Goal: Task Accomplishment & Management: Use online tool/utility

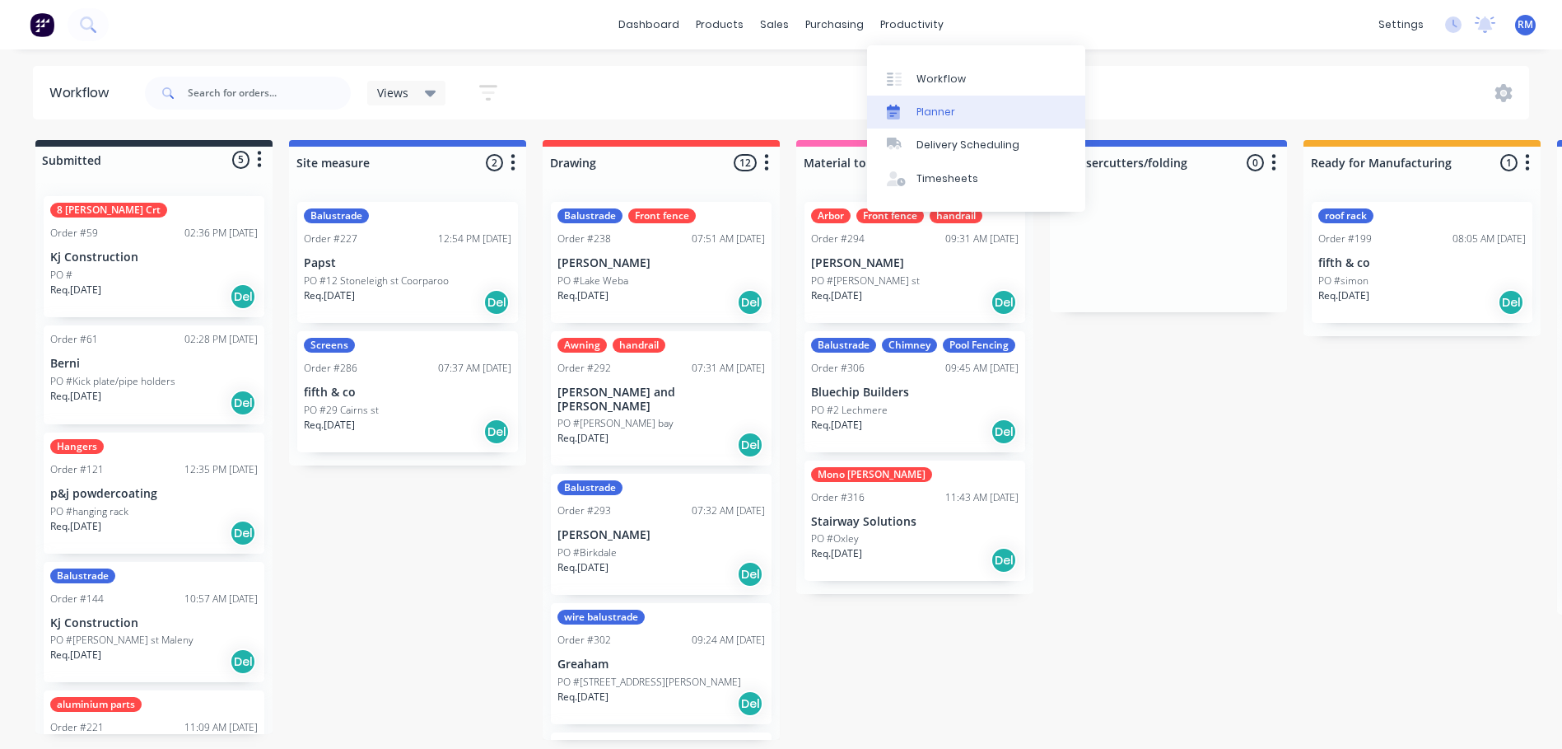
click at [966, 111] on link "Planner" at bounding box center [976, 112] width 218 height 33
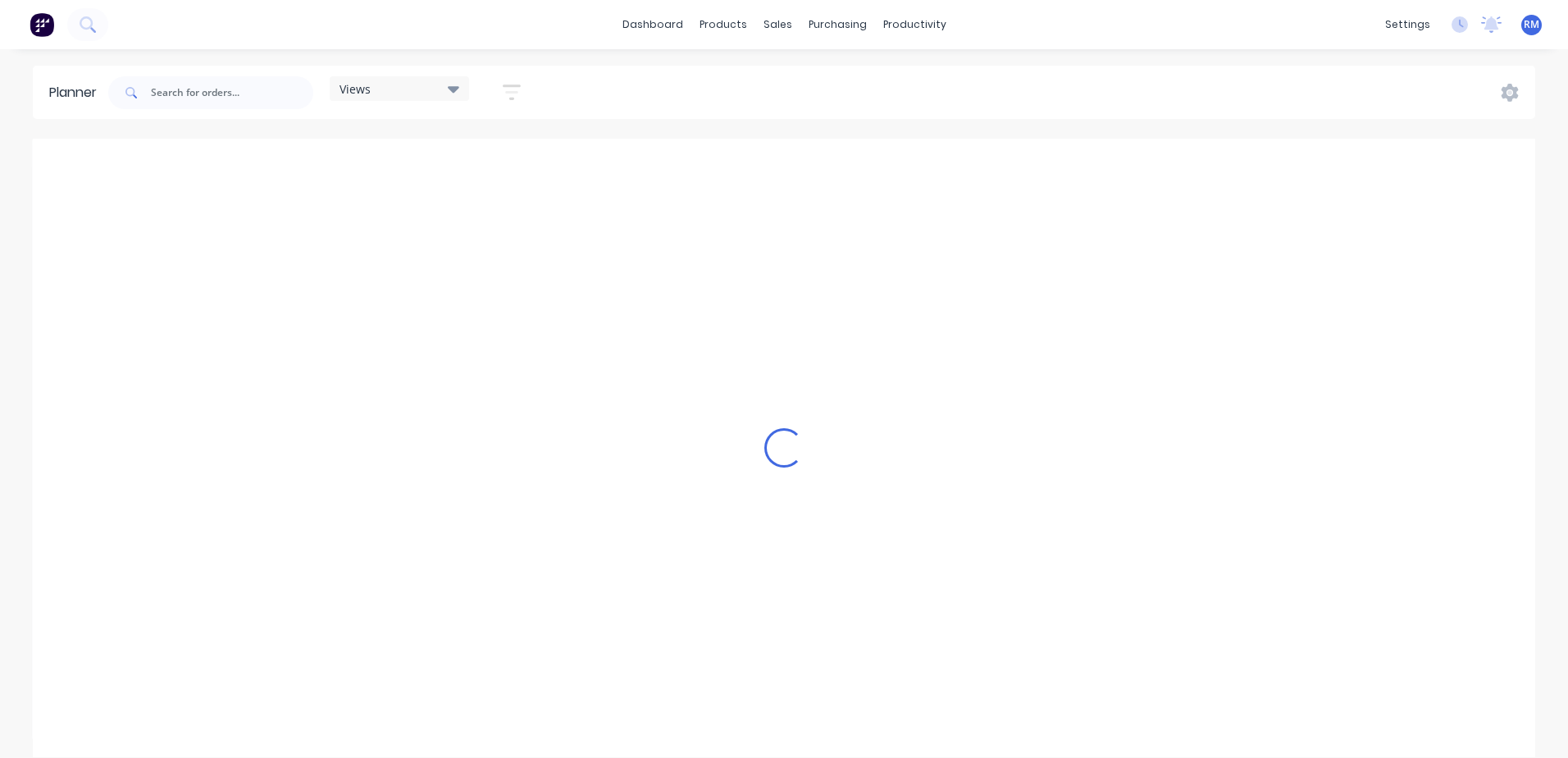
scroll to position [0, 2101]
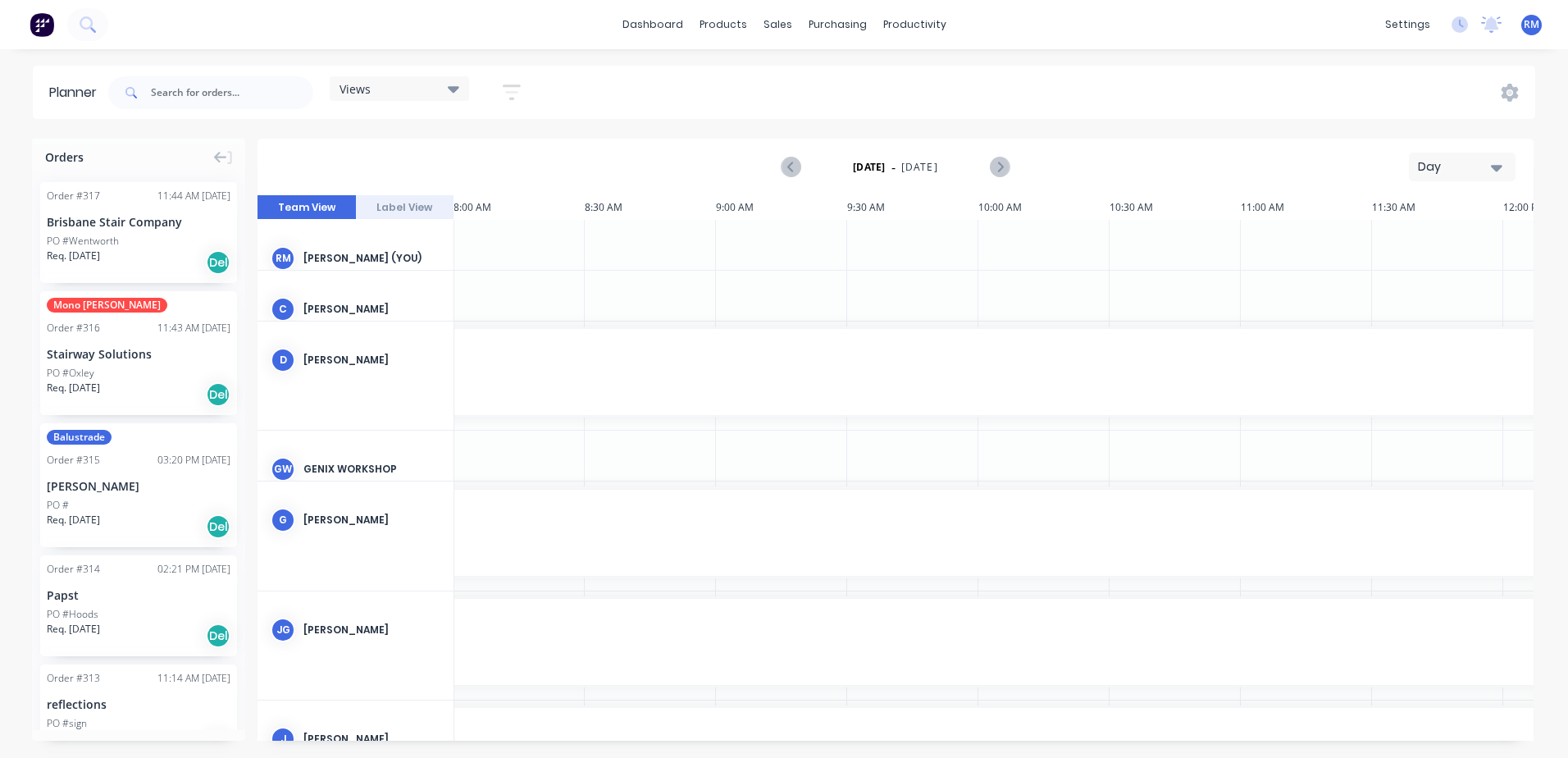
click at [1498, 165] on icon "button" at bounding box center [1497, 167] width 12 height 18
click at [1404, 246] on div "Week" at bounding box center [1433, 243] width 162 height 33
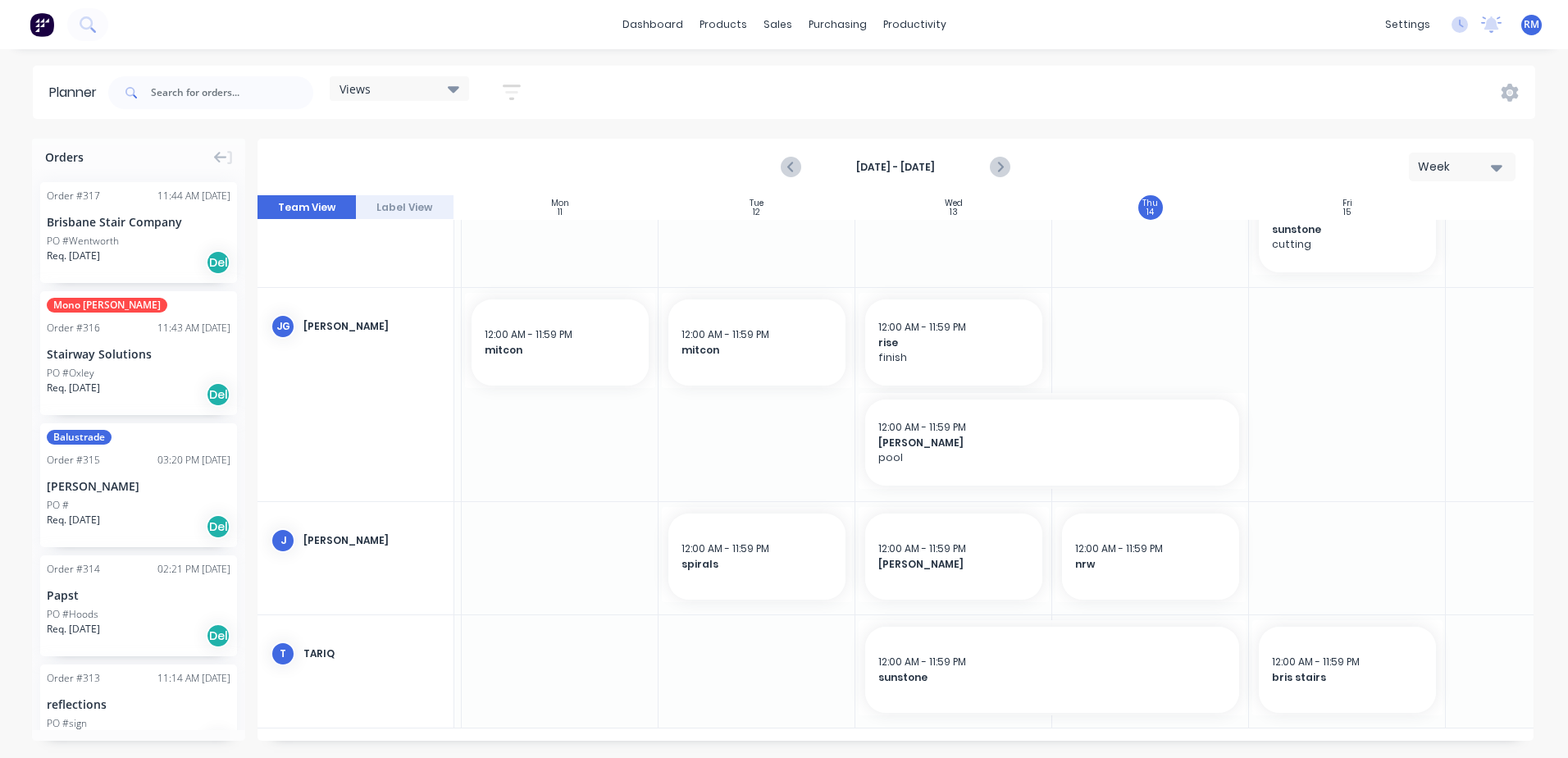
scroll to position [791, 305]
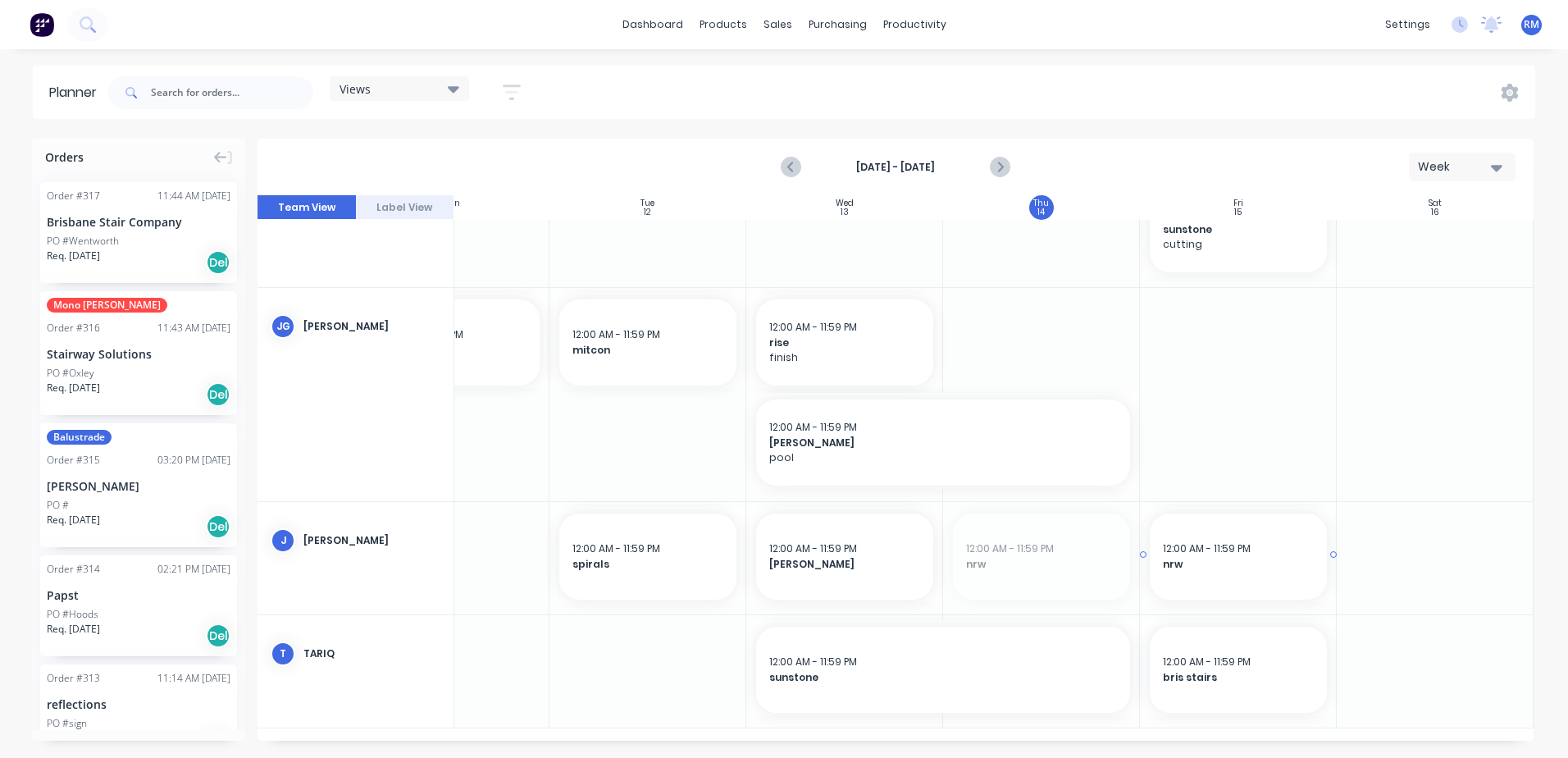
drag, startPoint x: 1034, startPoint y: 570, endPoint x: 1198, endPoint y: 573, distance: 164.0
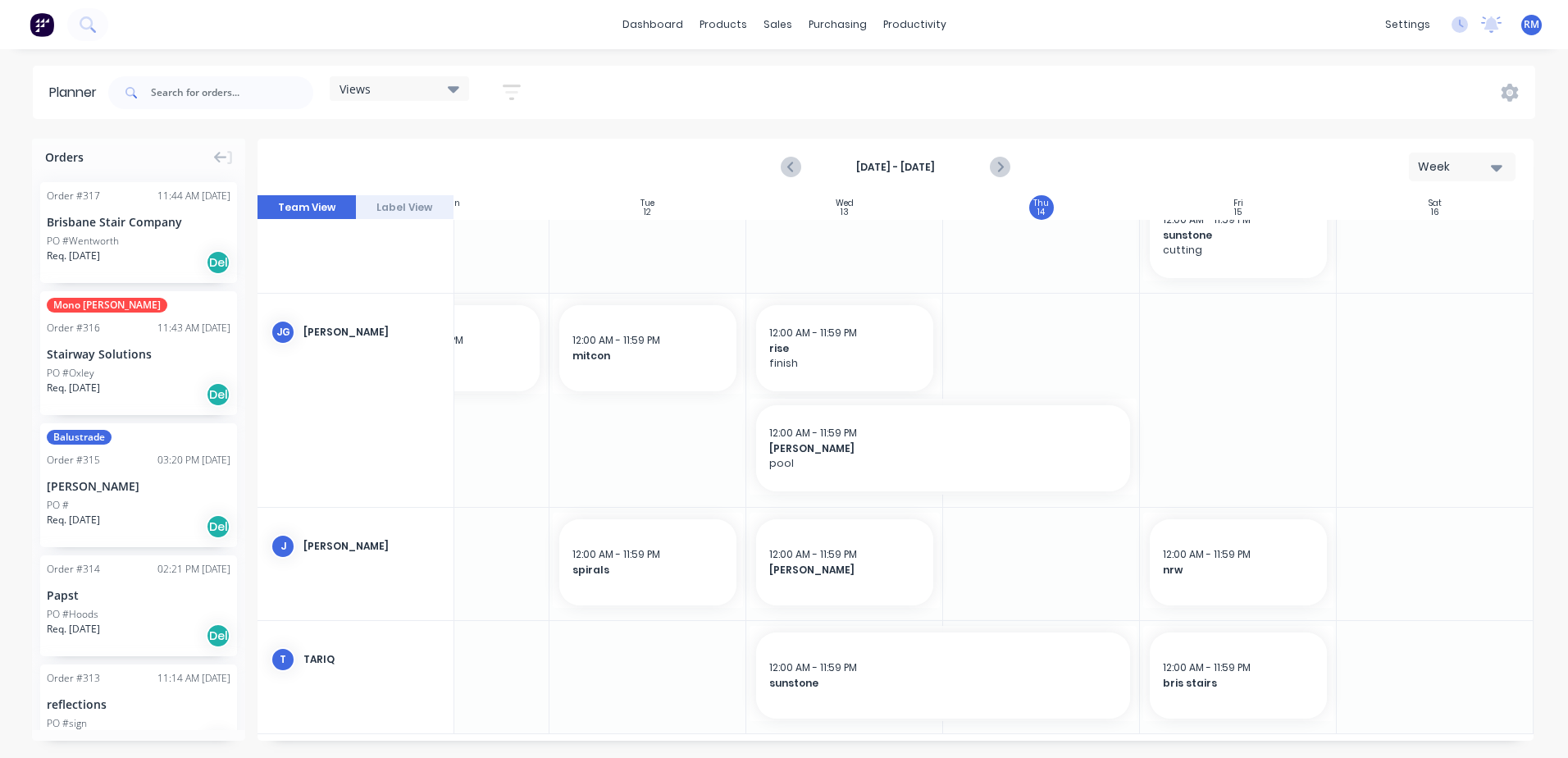
click at [1000, 541] on div at bounding box center [1042, 564] width 197 height 113
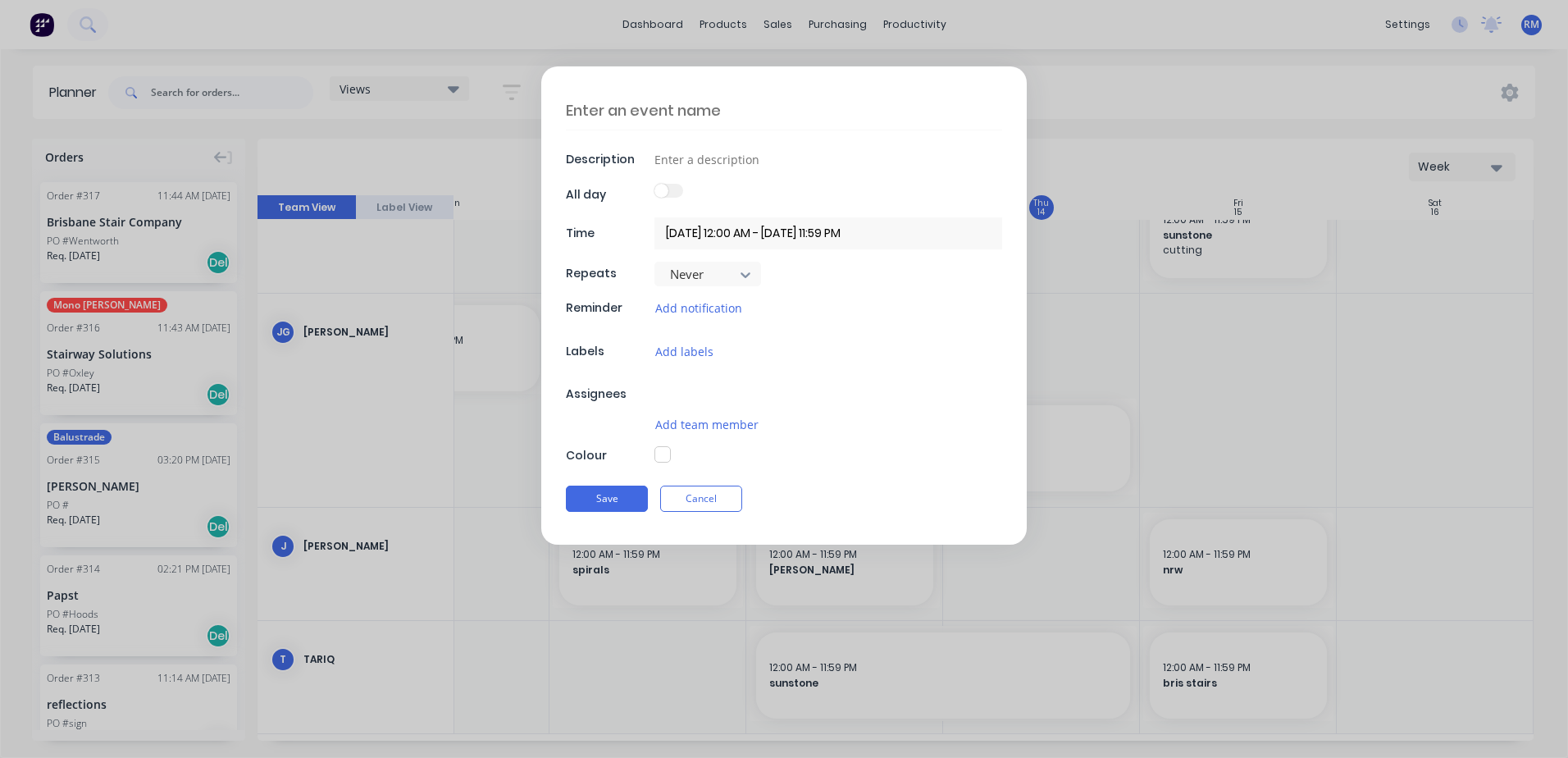
type textarea "x"
click at [745, 110] on textarea at bounding box center [784, 110] width 436 height 39
type textarea "d"
type textarea "x"
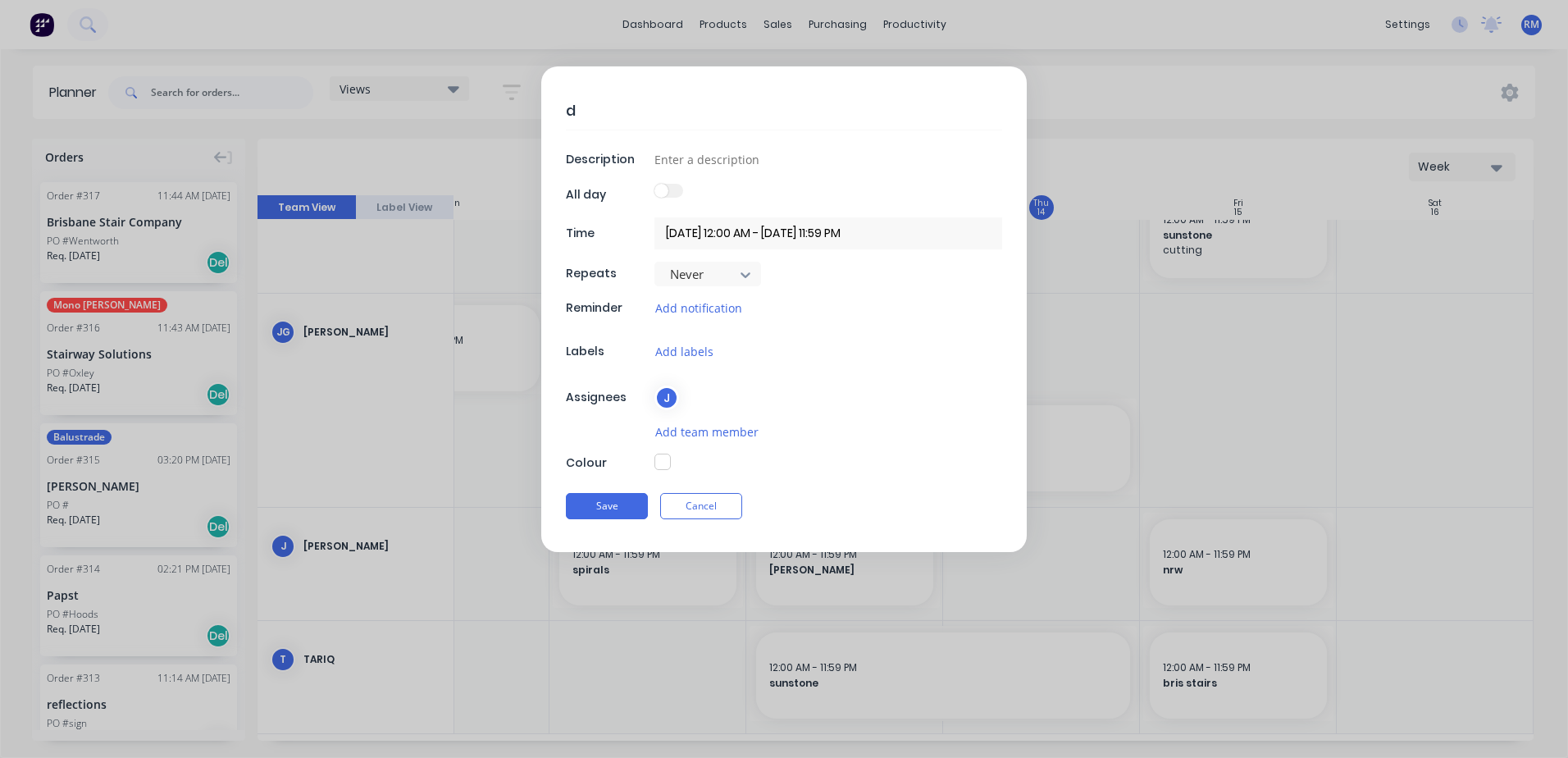
type textarea "dr"
type textarea "x"
type textarea "dra"
type textarea "x"
type textarea "draw"
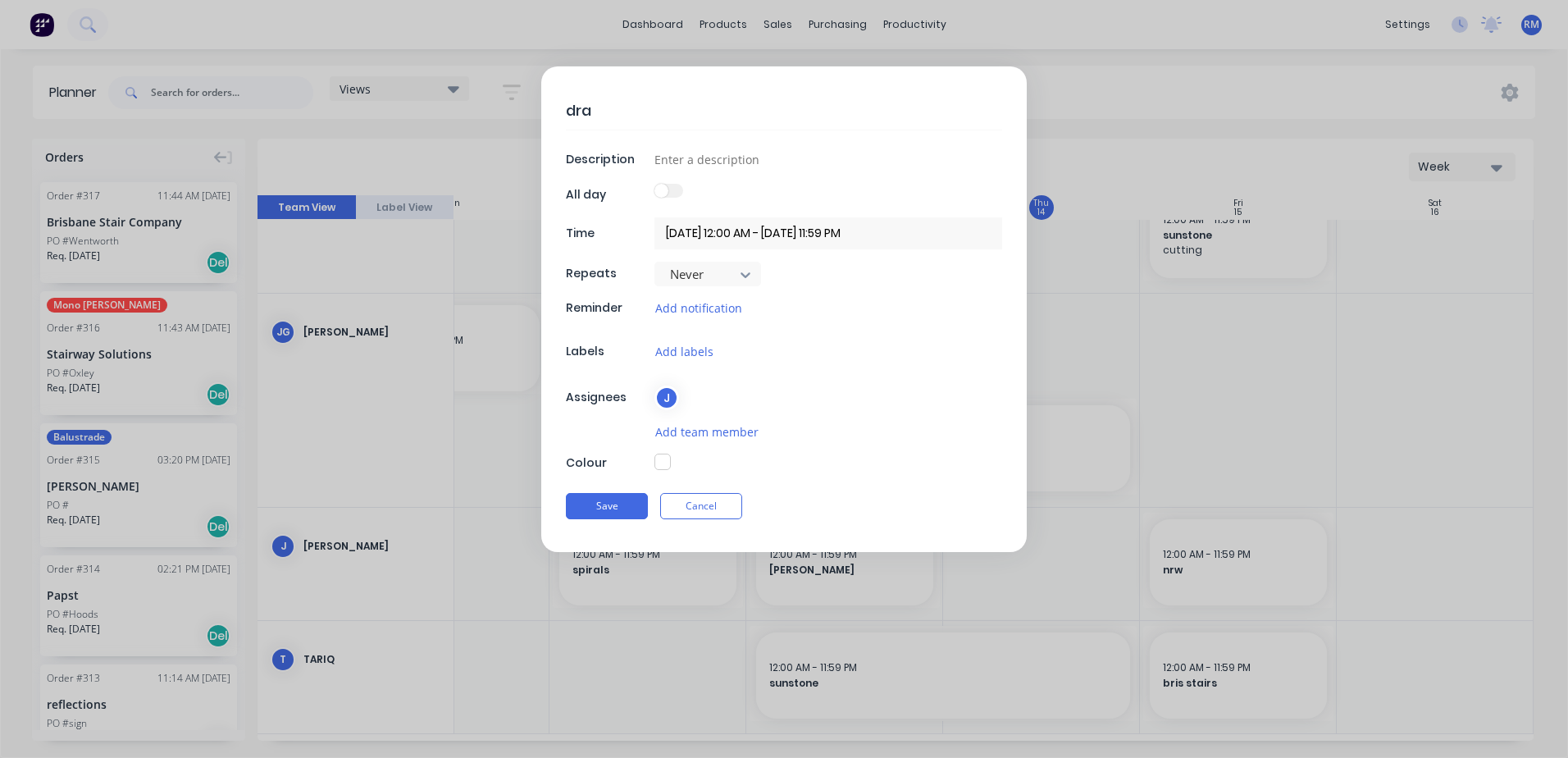
type textarea "x"
type textarea "draw"
type textarea "x"
type textarea "draw i"
type textarea "x"
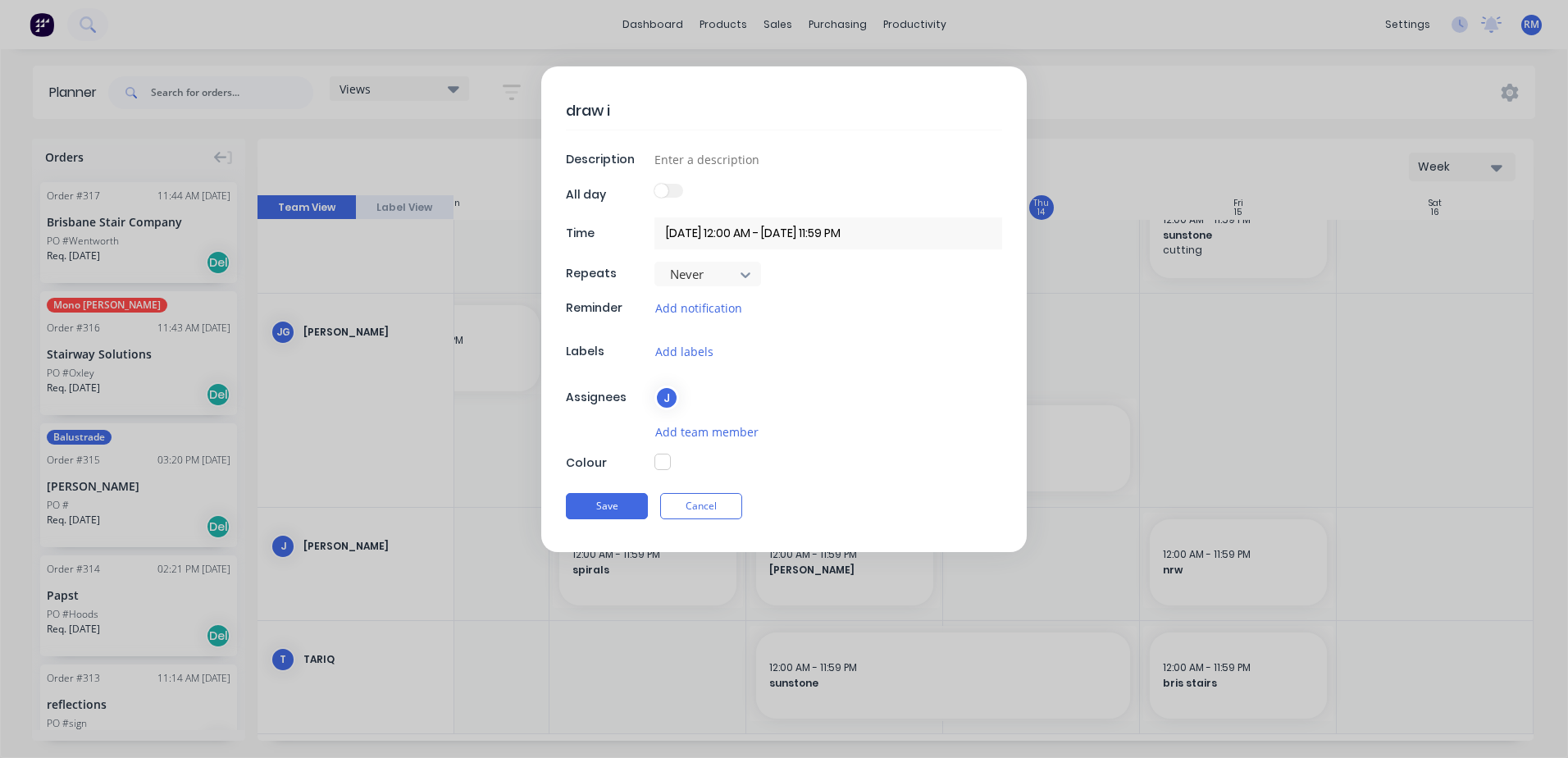
type textarea "draw id"
type textarea "x"
type textarea "draw ide"
type textarea "x"
type textarea "draw idea"
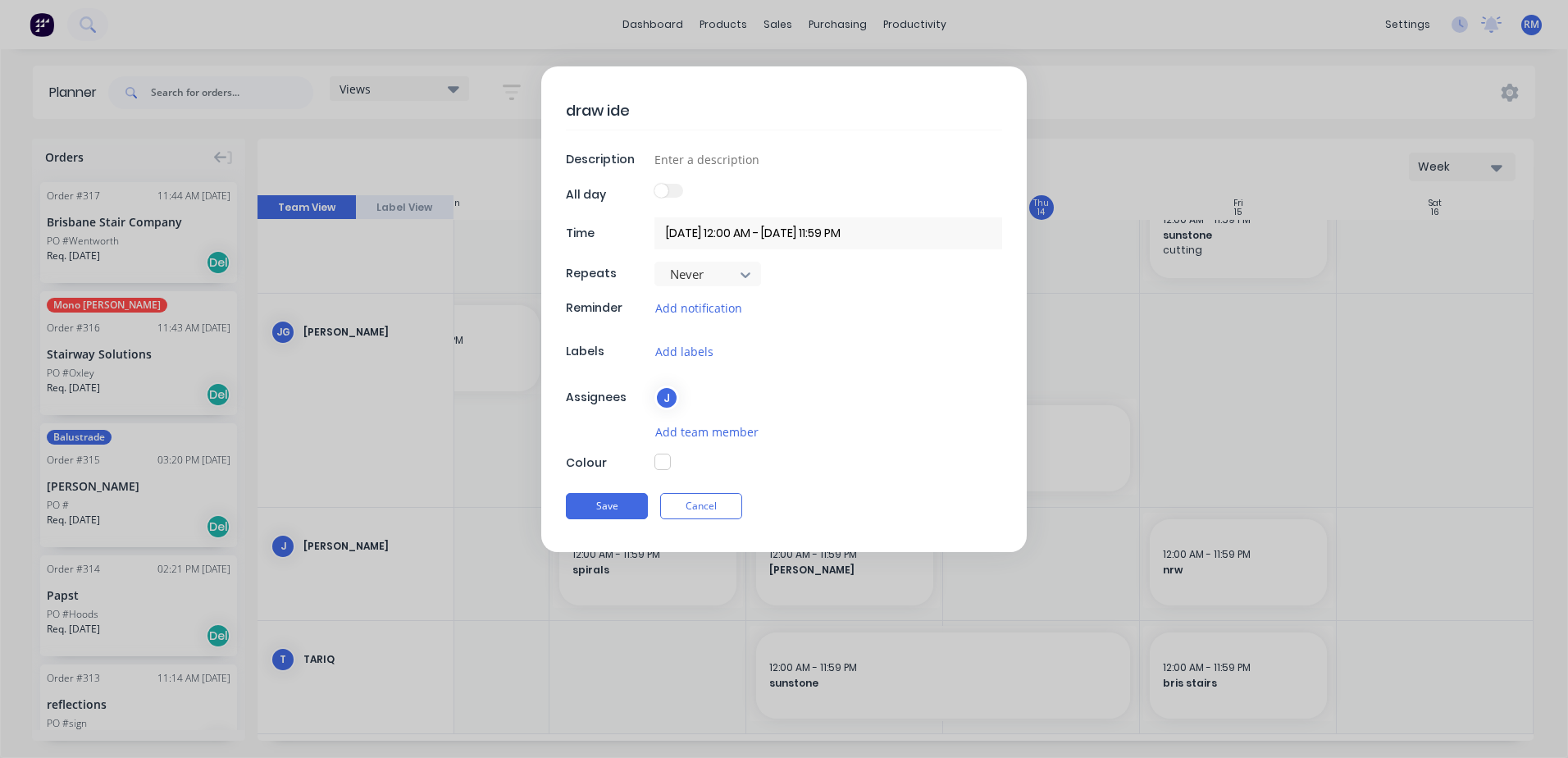
type textarea "x"
type textarea "draw ideal"
type textarea "x"
type textarea "draw ideal"
click at [604, 503] on button "Save" at bounding box center [607, 506] width 82 height 26
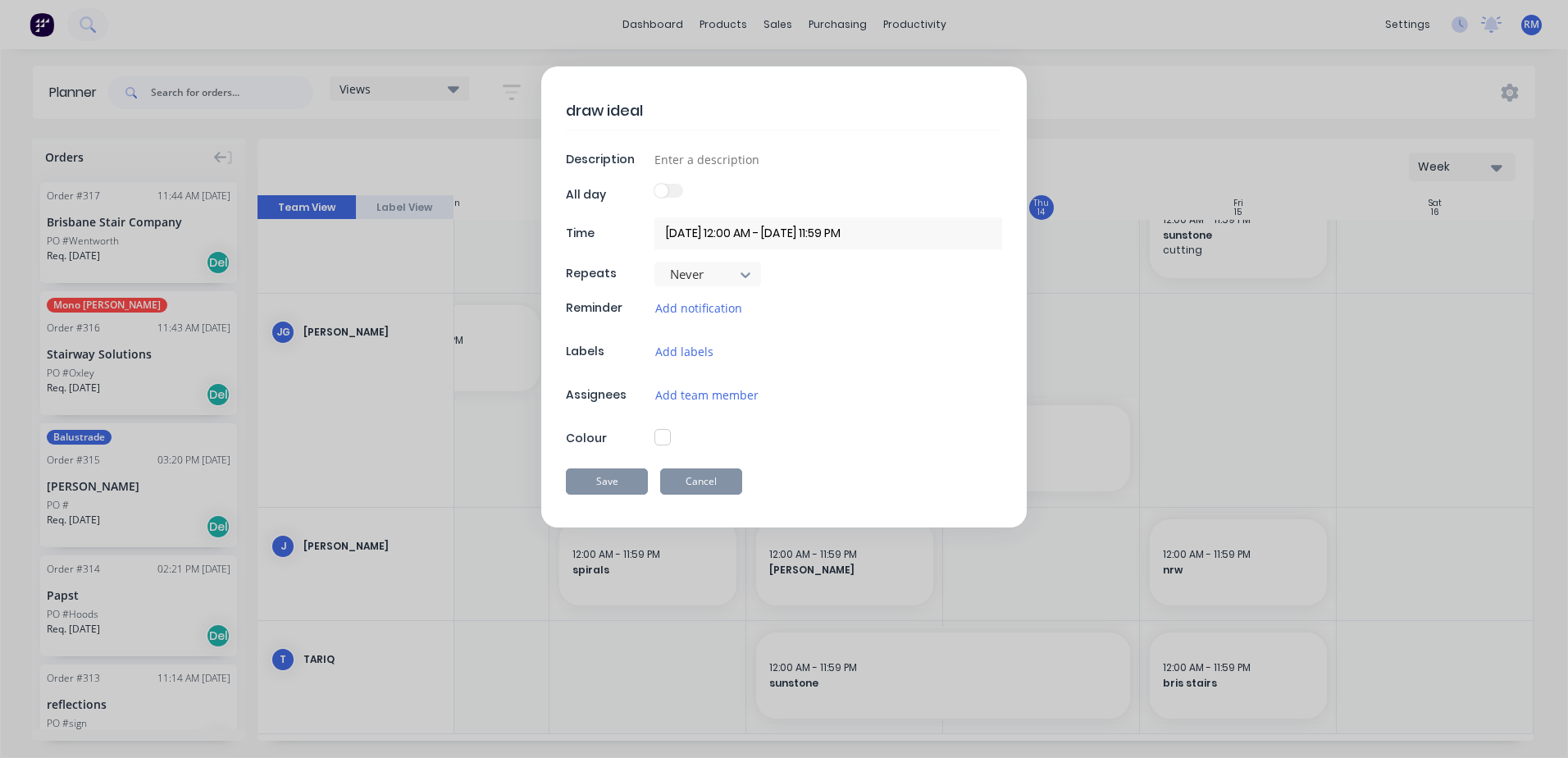
type textarea "x"
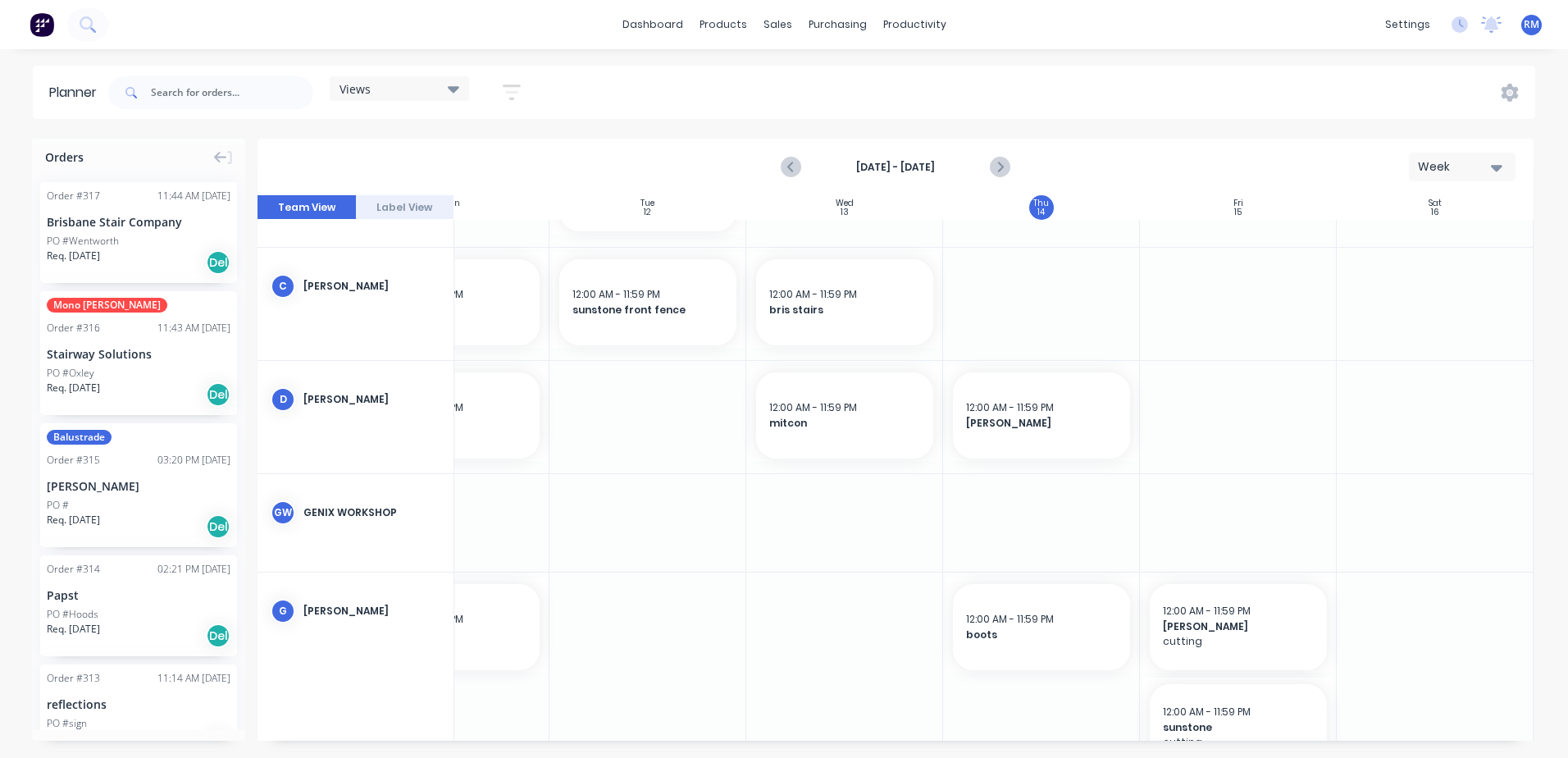
scroll to position [286, 305]
